Goal: Task Accomplishment & Management: Use online tool/utility

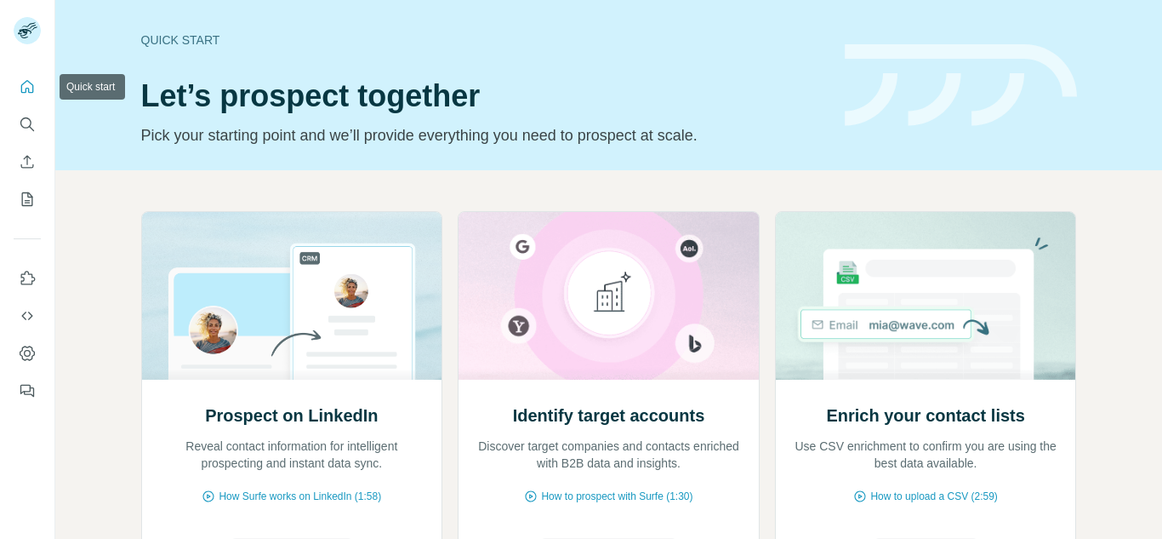
click at [33, 88] on icon "Quick start" at bounding box center [27, 86] width 13 height 13
click at [31, 162] on icon "Enrich CSV" at bounding box center [27, 161] width 17 height 17
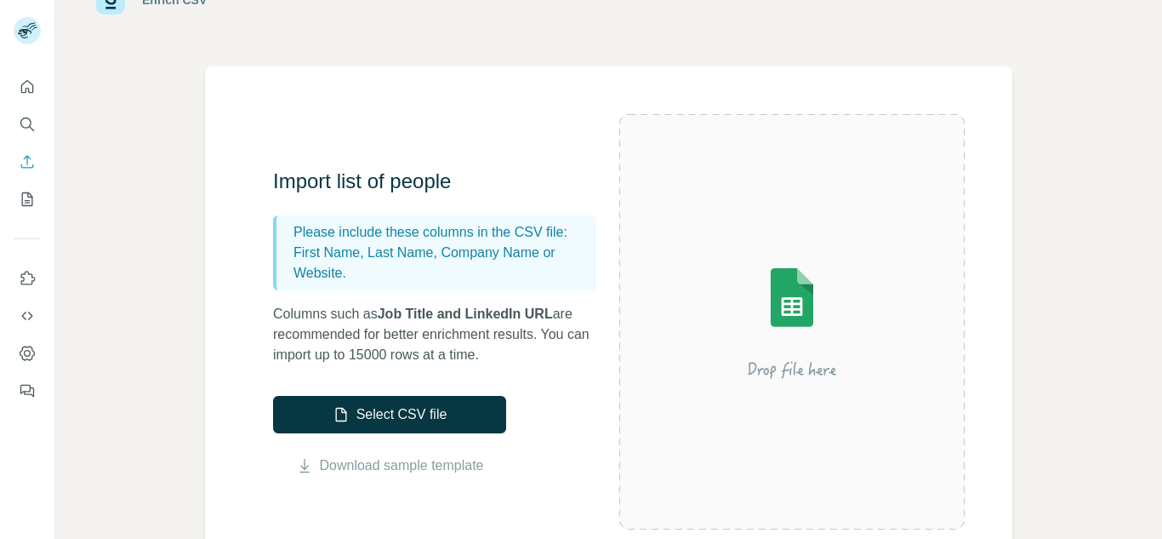
scroll to position [85, 0]
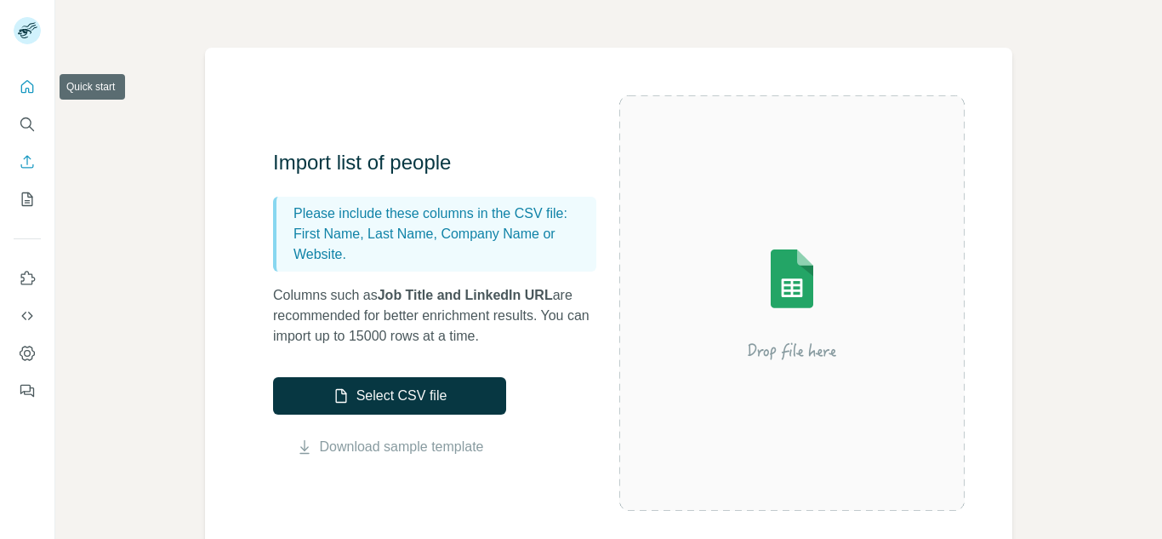
click at [24, 91] on icon "Quick start" at bounding box center [27, 86] width 17 height 17
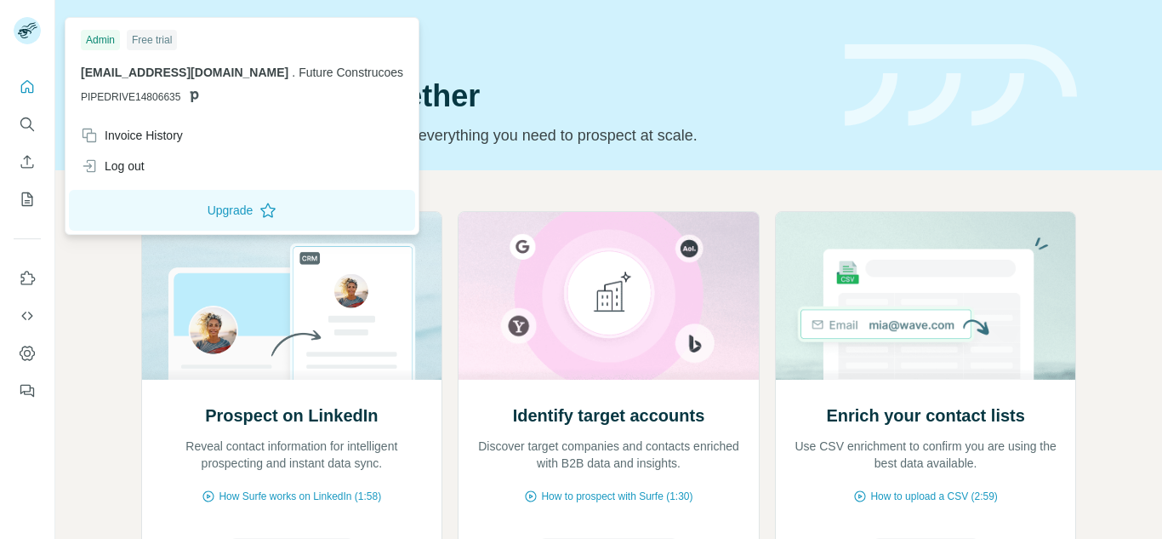
click at [29, 32] on rect at bounding box center [27, 30] width 27 height 27
click at [29, 115] on button "Search" at bounding box center [27, 124] width 27 height 31
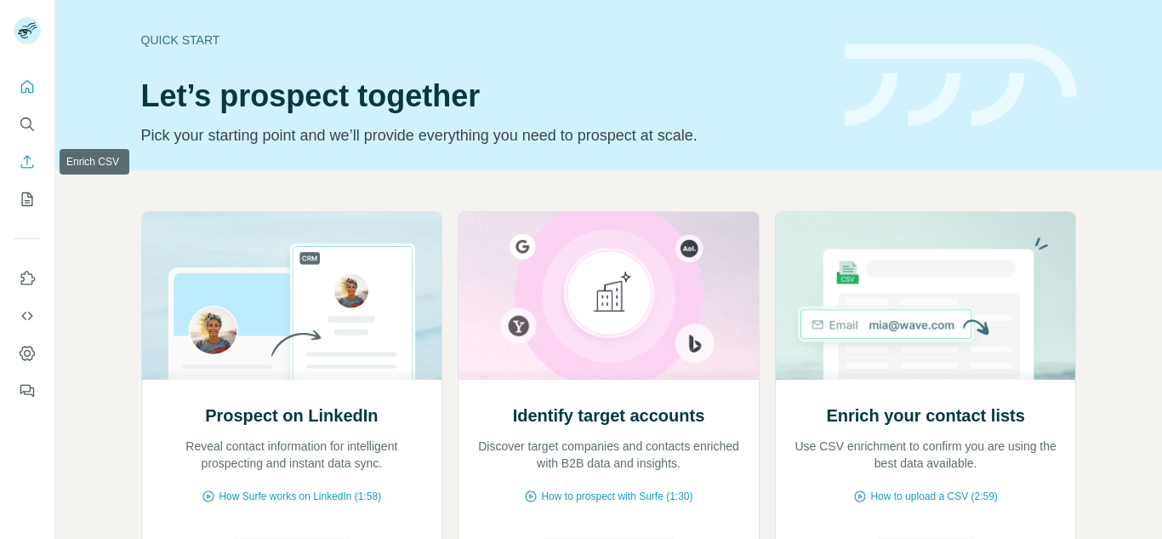
click at [25, 171] on button "Enrich CSV" at bounding box center [27, 161] width 27 height 31
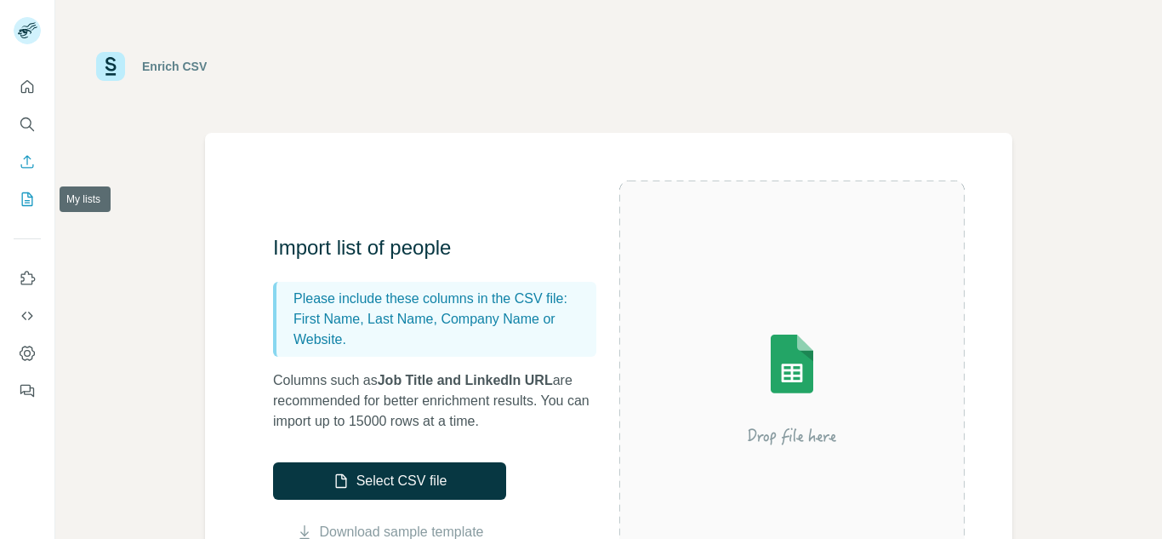
click at [22, 197] on icon "My lists" at bounding box center [27, 199] width 11 height 14
click at [28, 282] on icon "Use Surfe on LinkedIn" at bounding box center [27, 278] width 17 height 17
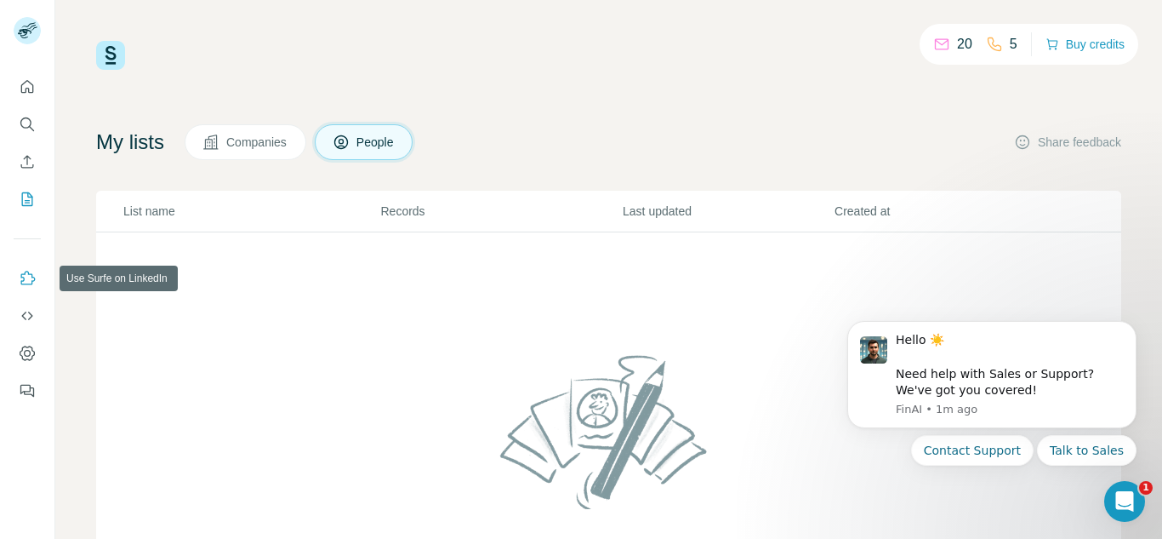
click at [27, 277] on icon "Use Surfe on LinkedIn" at bounding box center [27, 278] width 17 height 17
